Goal: Task Accomplishment & Management: Use online tool/utility

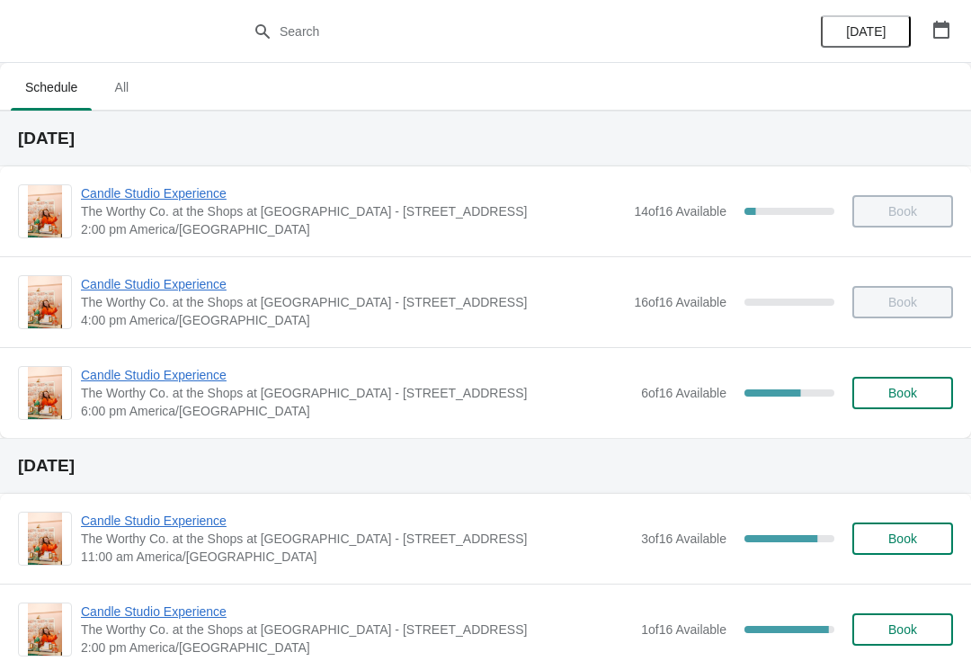
click at [220, 374] on span "Candle Studio Experience" at bounding box center [356, 375] width 551 height 18
click at [180, 379] on span "Candle Studio Experience" at bounding box center [356, 375] width 551 height 18
click at [170, 383] on span "Candle Studio Experience" at bounding box center [356, 375] width 551 height 18
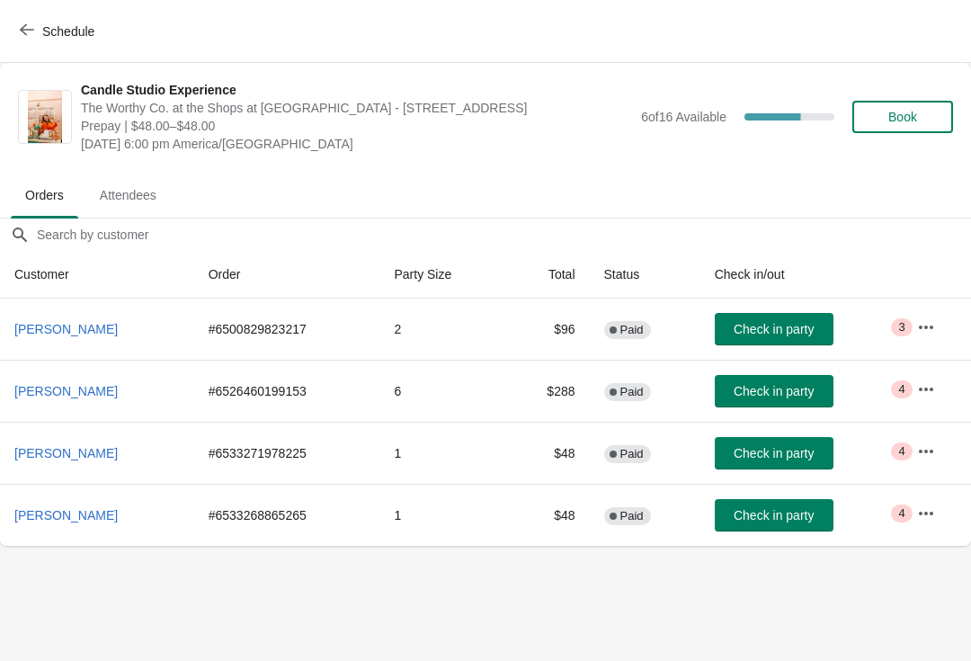
click at [779, 441] on button "Check in party" at bounding box center [774, 453] width 119 height 32
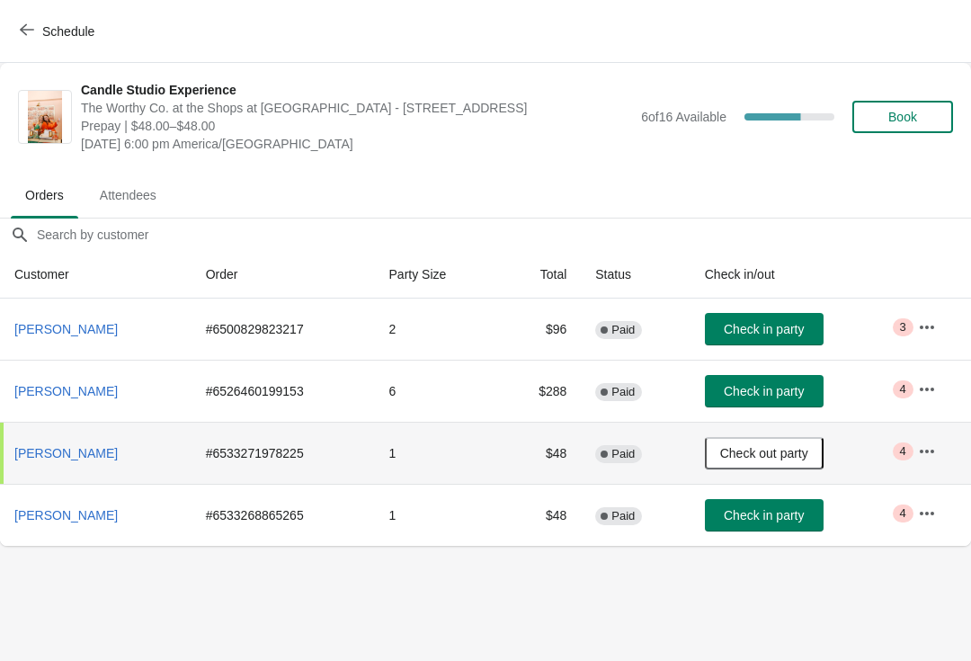
click at [783, 513] on span "Check in party" at bounding box center [764, 515] width 80 height 14
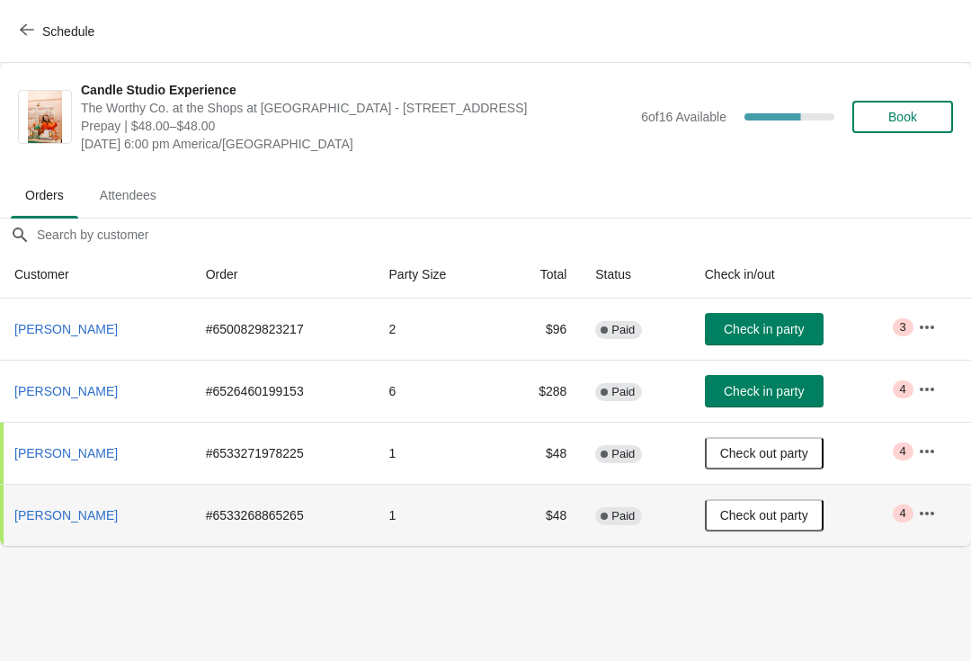
click at [771, 397] on span "Check in party" at bounding box center [764, 391] width 80 height 14
